Goal: Communication & Community: Participate in discussion

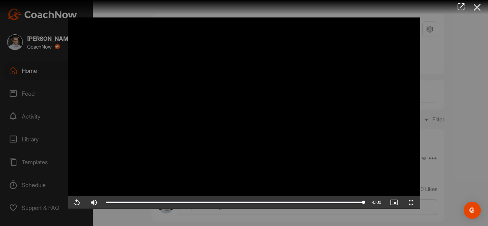
scroll to position [223, 0]
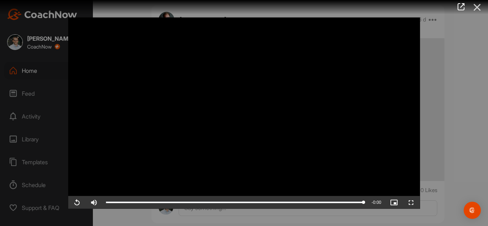
click at [481, 6] on icon at bounding box center [477, 7] width 16 height 13
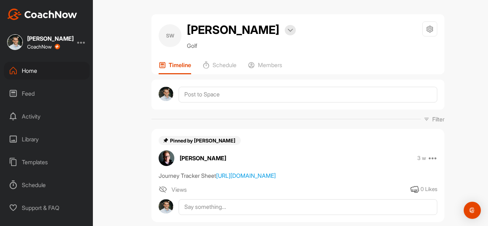
scroll to position [3, 0]
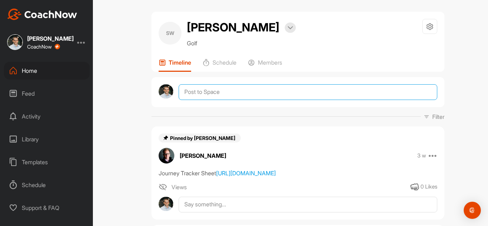
click at [307, 100] on textarea at bounding box center [308, 92] width 259 height 16
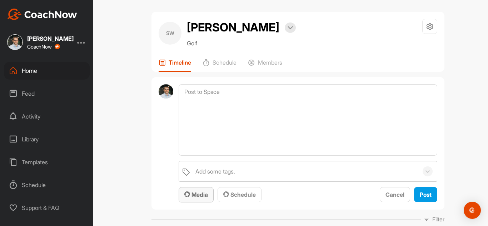
click at [209, 196] on button "Media" at bounding box center [196, 194] width 35 height 15
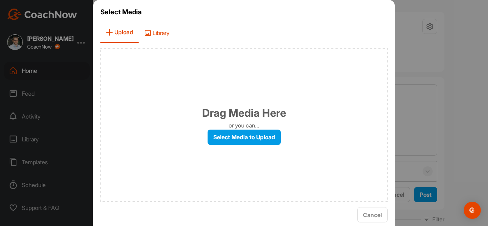
click at [168, 33] on span "Library" at bounding box center [157, 33] width 36 height 20
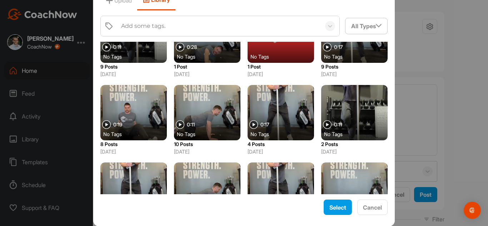
scroll to position [432, 0]
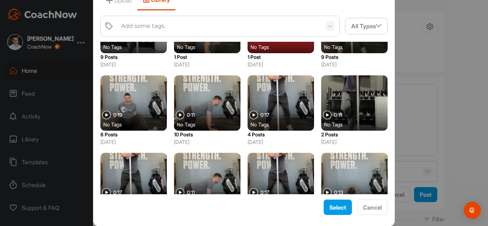
click at [208, 95] on div at bounding box center [207, 102] width 66 height 55
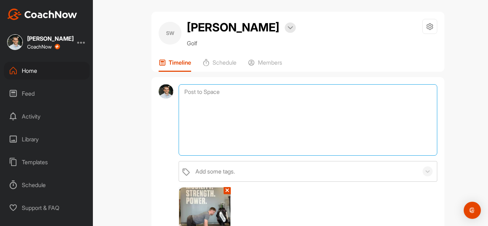
click at [218, 102] on textarea at bounding box center [308, 120] width 259 height 72
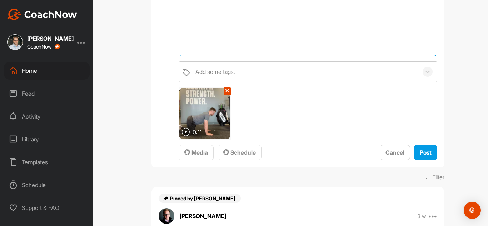
scroll to position [102, 0]
type textarea "Cat/Cow pelvis initiates"
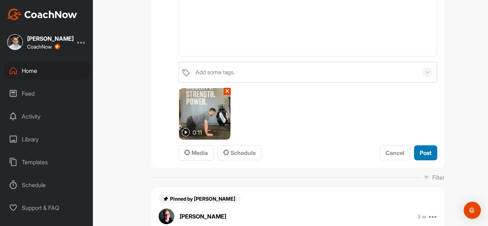
click at [419, 152] on button "Post" at bounding box center [425, 153] width 23 height 15
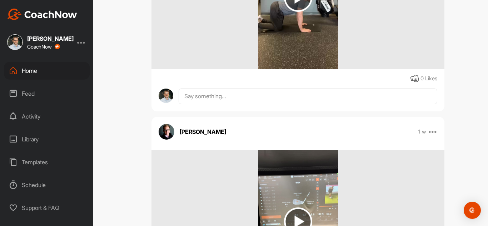
scroll to position [343, 0]
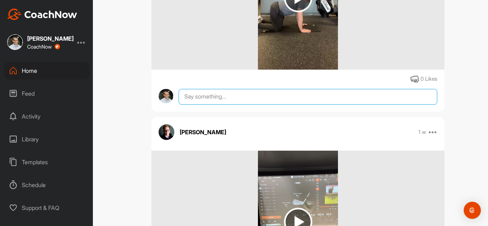
click at [219, 105] on textarea at bounding box center [308, 97] width 259 height 16
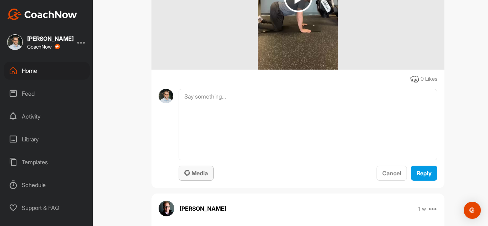
click at [193, 177] on span "Media" at bounding box center [196, 173] width 24 height 7
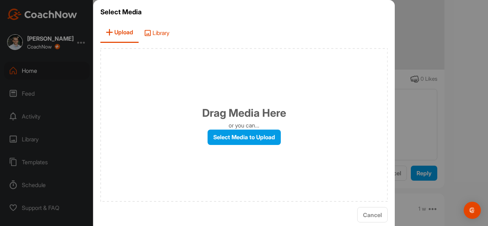
click at [157, 30] on span "Library" at bounding box center [157, 33] width 36 height 20
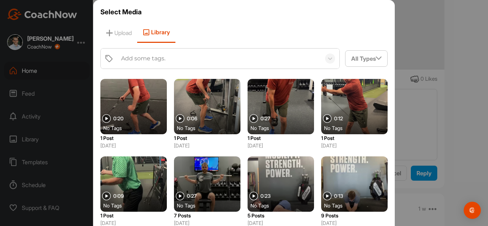
scroll to position [227, 0]
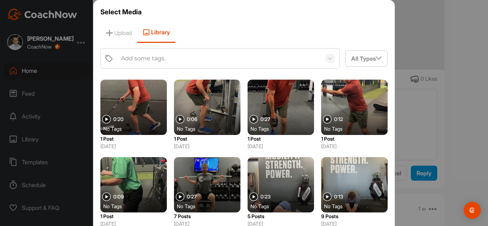
click at [266, 169] on div at bounding box center [281, 184] width 66 height 55
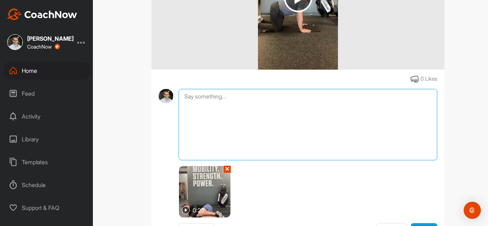
click at [221, 117] on textarea at bounding box center [308, 125] width 259 height 72
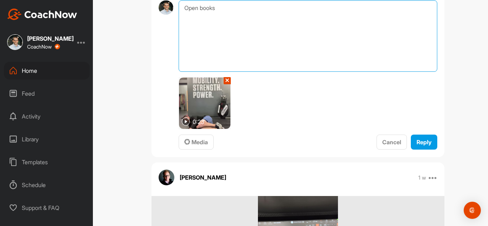
scroll to position [431, 0]
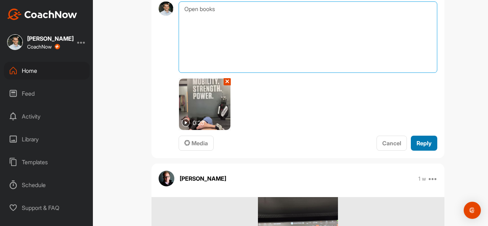
type textarea "Open books"
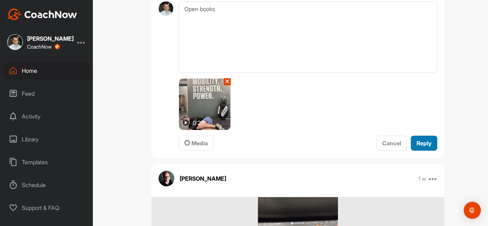
click at [423, 147] on span "Reply" at bounding box center [424, 143] width 15 height 7
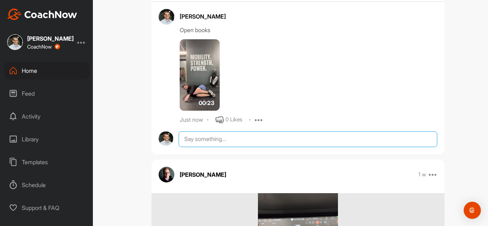
click at [216, 147] on textarea at bounding box center [308, 140] width 259 height 16
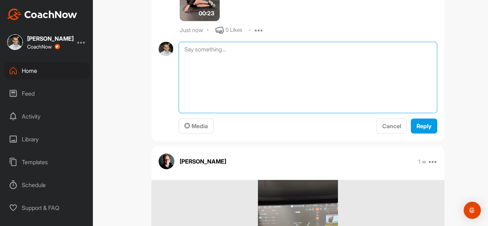
scroll to position [520, 0]
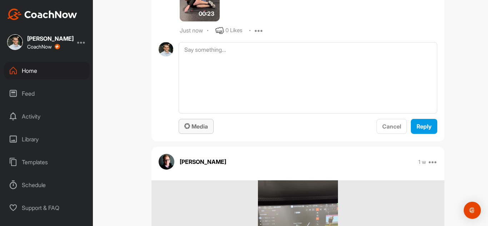
click at [198, 130] on span "Media" at bounding box center [196, 126] width 24 height 7
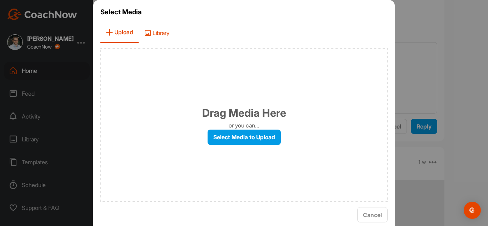
click at [157, 36] on span "Library" at bounding box center [157, 33] width 36 height 20
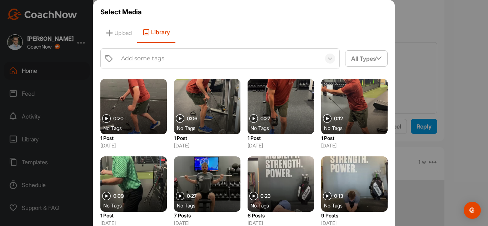
scroll to position [227, 0]
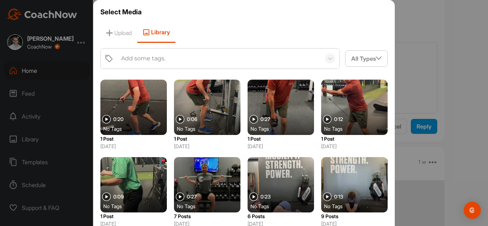
click at [358, 170] on div at bounding box center [354, 184] width 66 height 55
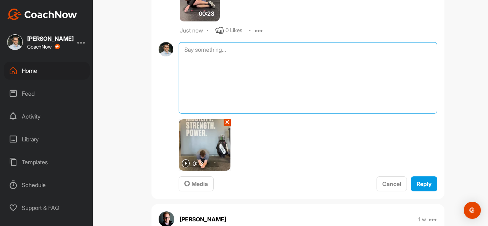
click at [229, 88] on textarea at bounding box center [308, 78] width 259 height 72
type textarea "Reachbacks"
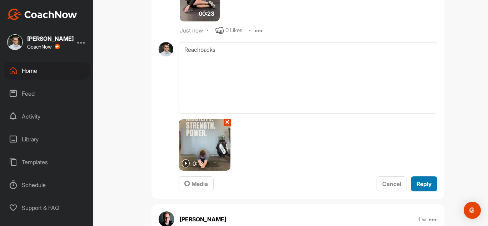
click at [414, 192] on button "Reply" at bounding box center [424, 184] width 26 height 15
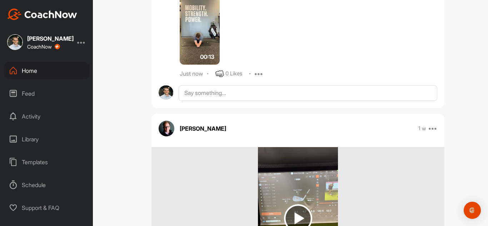
scroll to position [599, 0]
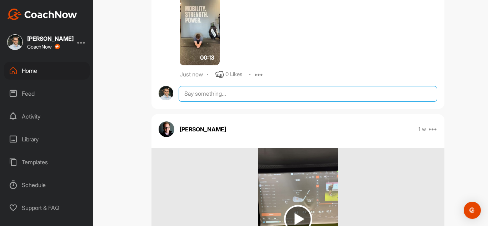
click at [218, 102] on textarea at bounding box center [308, 94] width 259 height 16
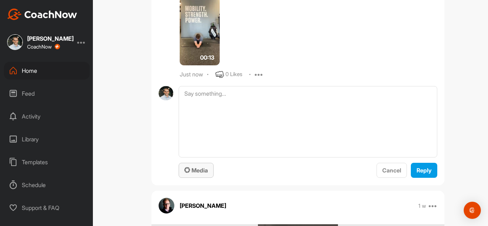
click at [198, 174] on span "Media" at bounding box center [196, 170] width 24 height 7
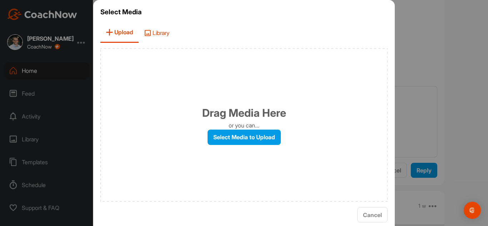
click at [157, 40] on span "Library" at bounding box center [157, 33] width 36 height 20
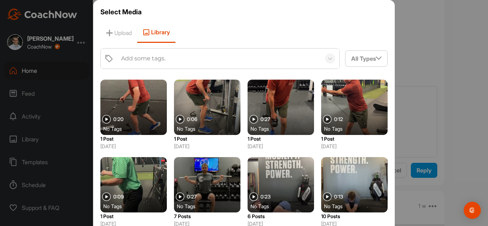
scroll to position [228, 0]
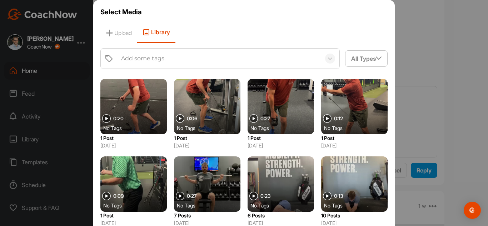
click at [211, 172] on div at bounding box center [207, 184] width 66 height 55
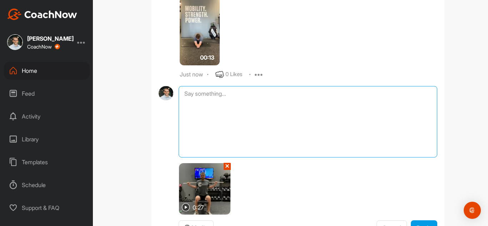
click at [200, 115] on textarea at bounding box center [308, 122] width 259 height 72
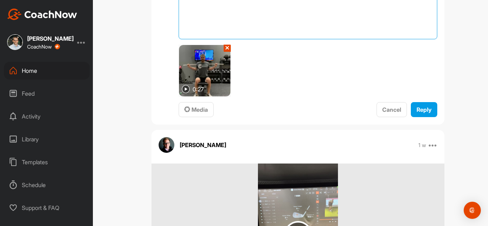
scroll to position [716, 0]
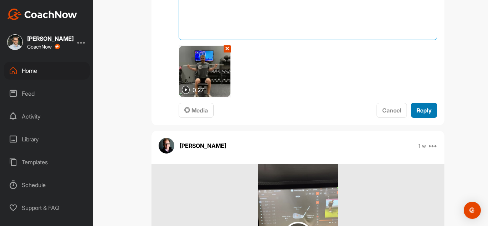
type textarea "Seated Torso Rotations"
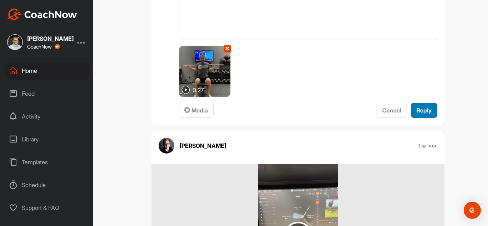
click at [419, 115] on div "Reply" at bounding box center [424, 110] width 15 height 9
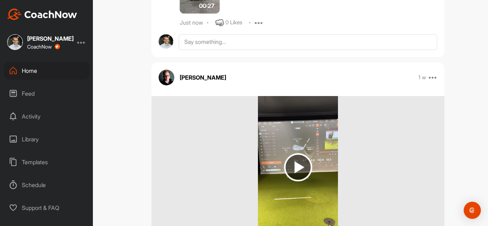
scroll to position [775, 0]
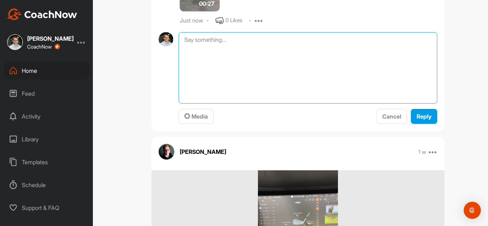
click at [209, 59] on textarea at bounding box center [308, 68] width 259 height 72
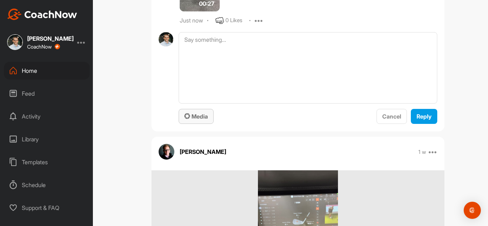
click at [196, 120] on span "Media" at bounding box center [196, 116] width 24 height 7
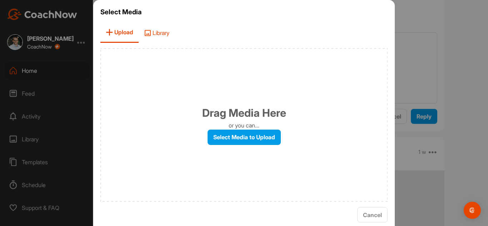
click at [161, 26] on span "Library" at bounding box center [157, 33] width 36 height 20
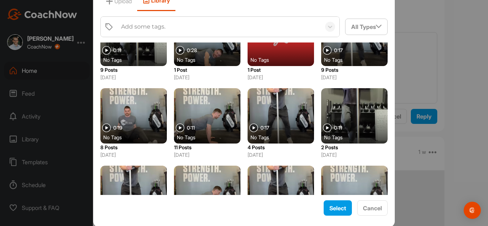
scroll to position [421, 0]
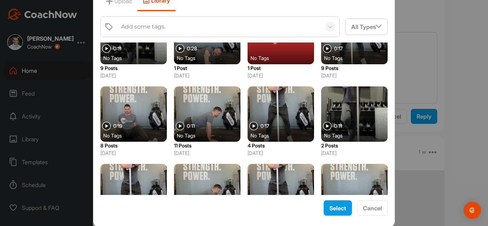
click at [354, 109] on div at bounding box center [354, 114] width 66 height 55
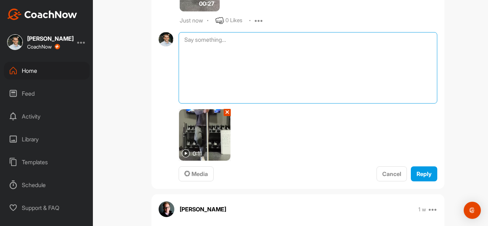
click at [273, 99] on textarea at bounding box center [308, 68] width 259 height 72
type textarea "Stork turns"
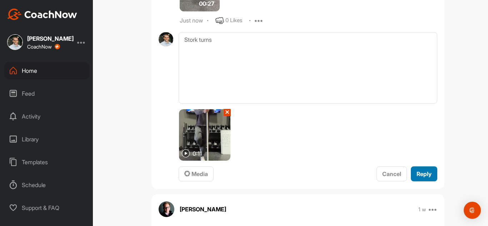
click at [424, 182] on button "Reply" at bounding box center [424, 174] width 26 height 15
